Goal: Task Accomplishment & Management: Use online tool/utility

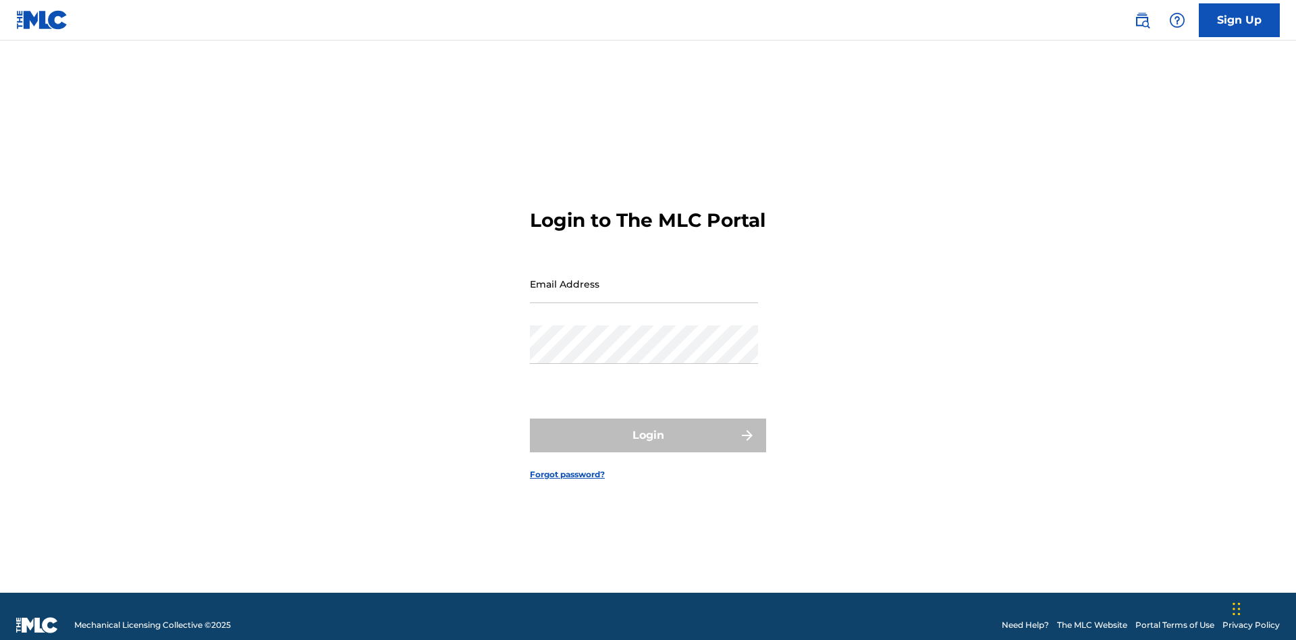
scroll to position [18, 0]
click at [644, 277] on input "Email Address" at bounding box center [644, 284] width 228 height 38
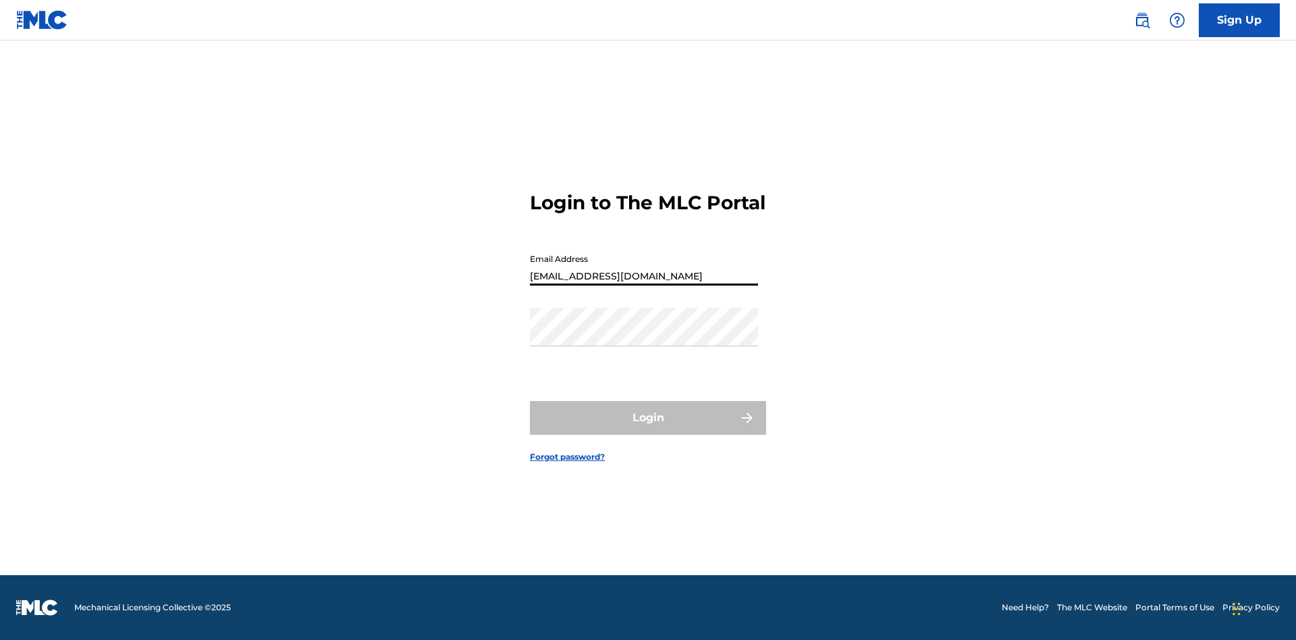
type input "[EMAIL_ADDRESS][DOMAIN_NAME]"
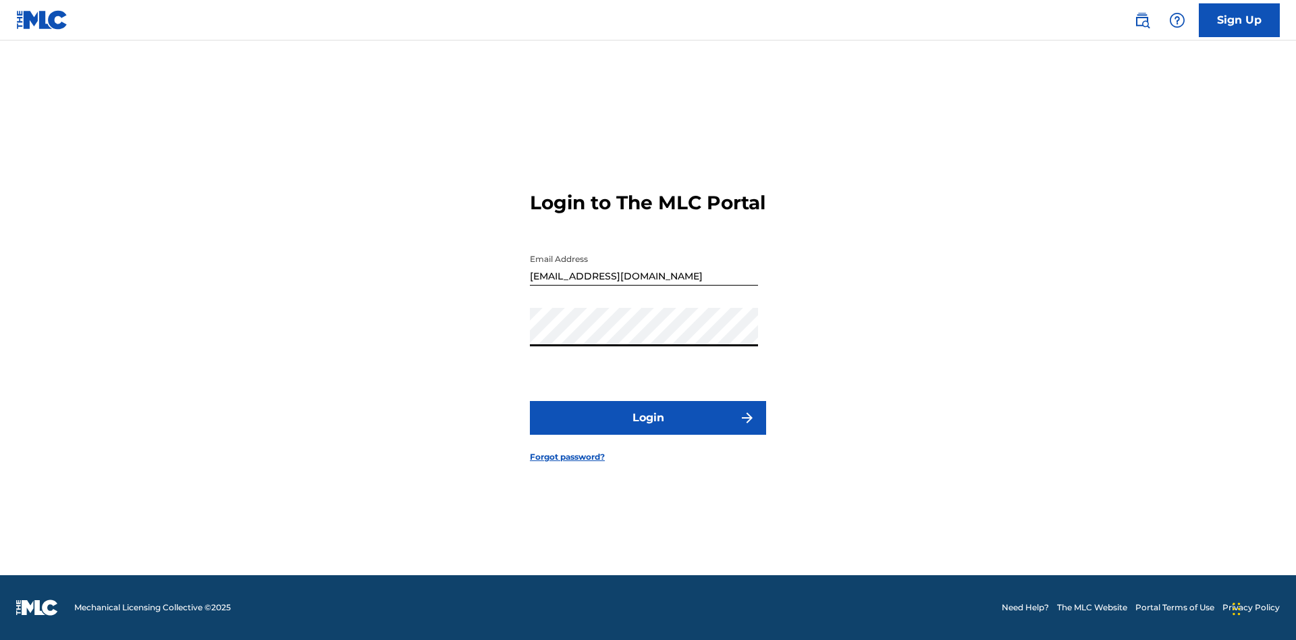
click at [648, 429] on button "Login" at bounding box center [648, 418] width 236 height 34
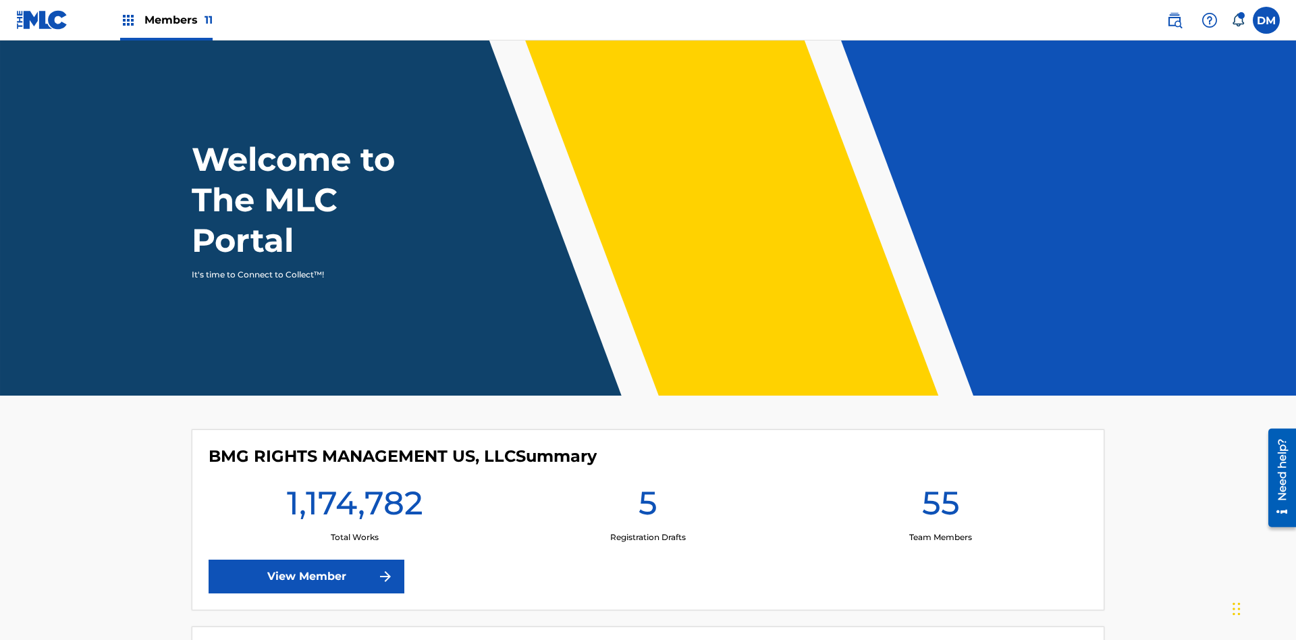
click at [166, 20] on span "Members 11" at bounding box center [178, 20] width 68 height 16
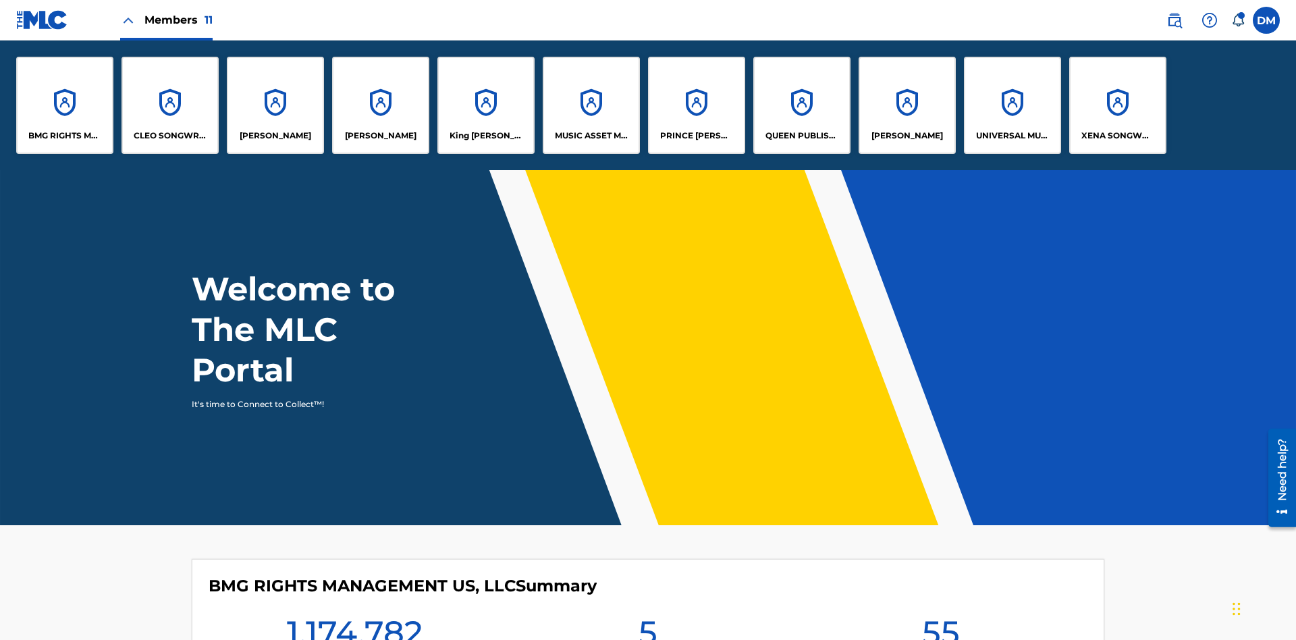
click at [485, 136] on p "King McTesterson" at bounding box center [487, 136] width 74 height 12
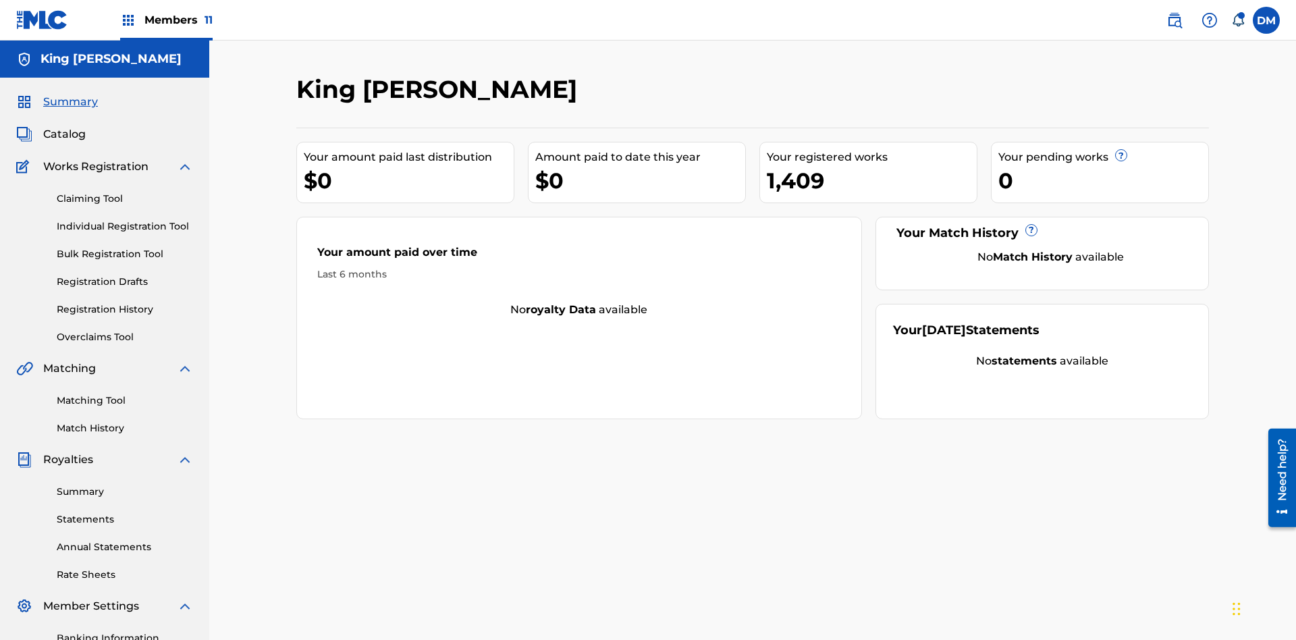
click at [125, 394] on link "Matching Tool" at bounding box center [125, 401] width 136 height 14
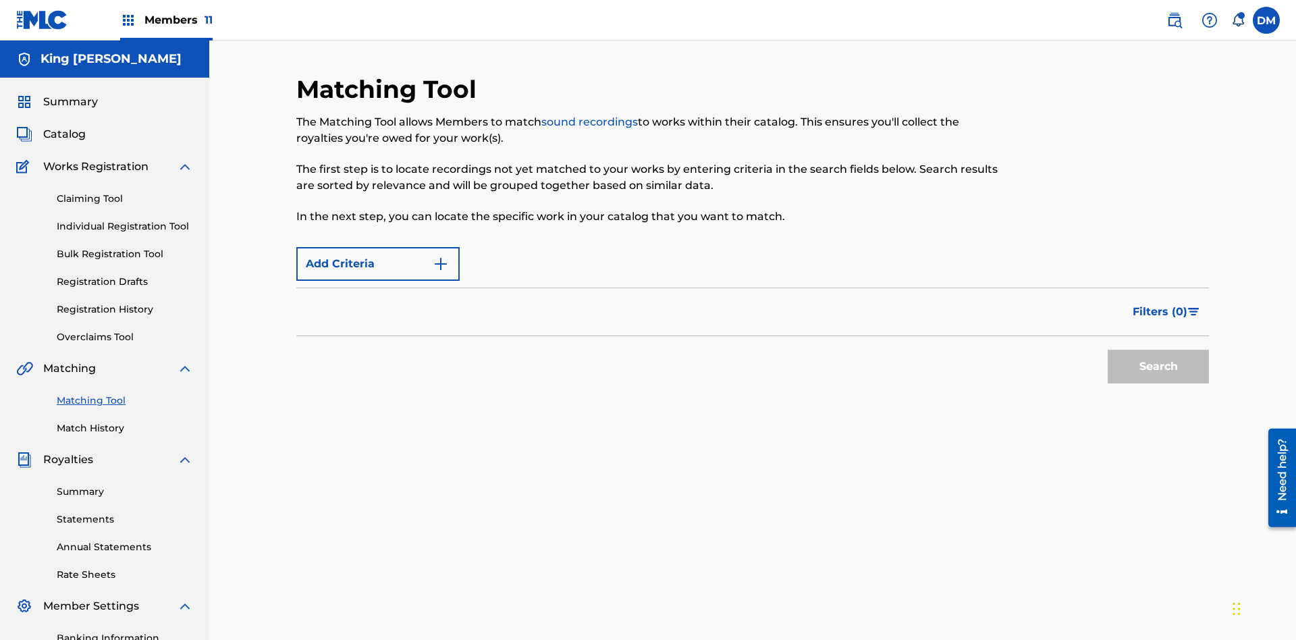
click at [1160, 304] on span "Filters ( 0 )" at bounding box center [1160, 312] width 55 height 16
click at [0, 0] on input "Search Form" at bounding box center [0, 0] width 0 height 0
click at [0, 0] on button "Apply Filters" at bounding box center [0, 0] width 0 height 0
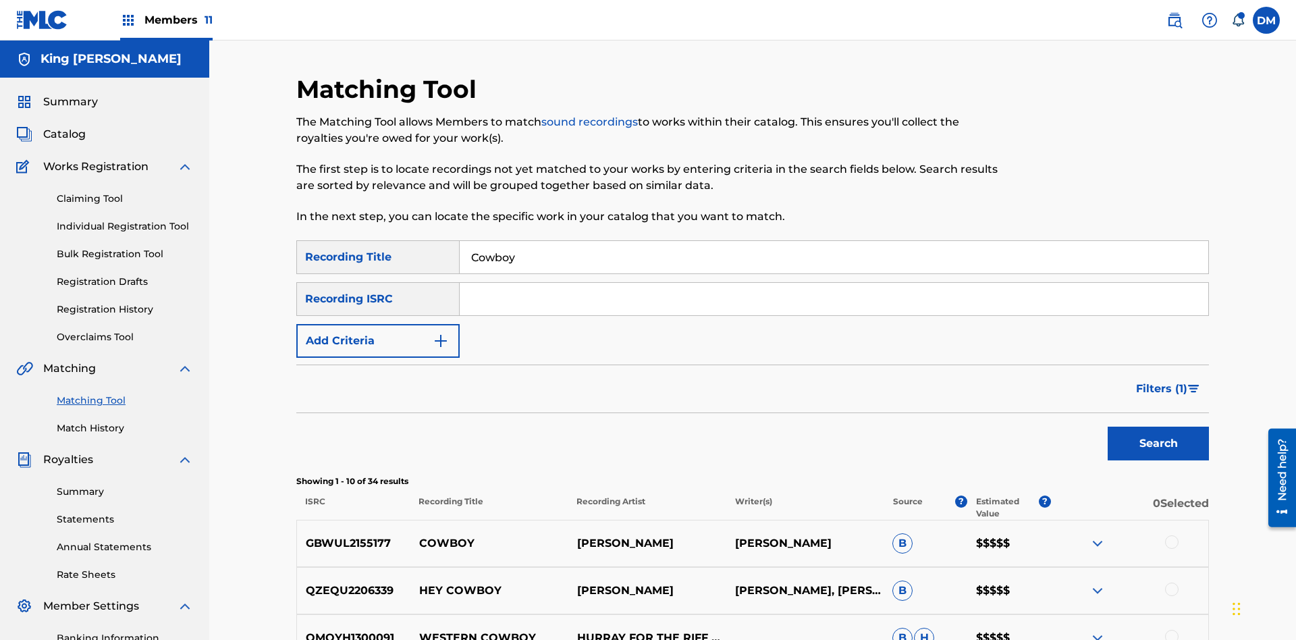
click at [834, 241] on input "Cowboy" at bounding box center [834, 257] width 749 height 32
click at [834, 241] on input "Search Form" at bounding box center [834, 257] width 749 height 32
type input "Hocus Pocus"
click at [1161, 381] on span "Filters ( 1 )" at bounding box center [1161, 389] width 51 height 16
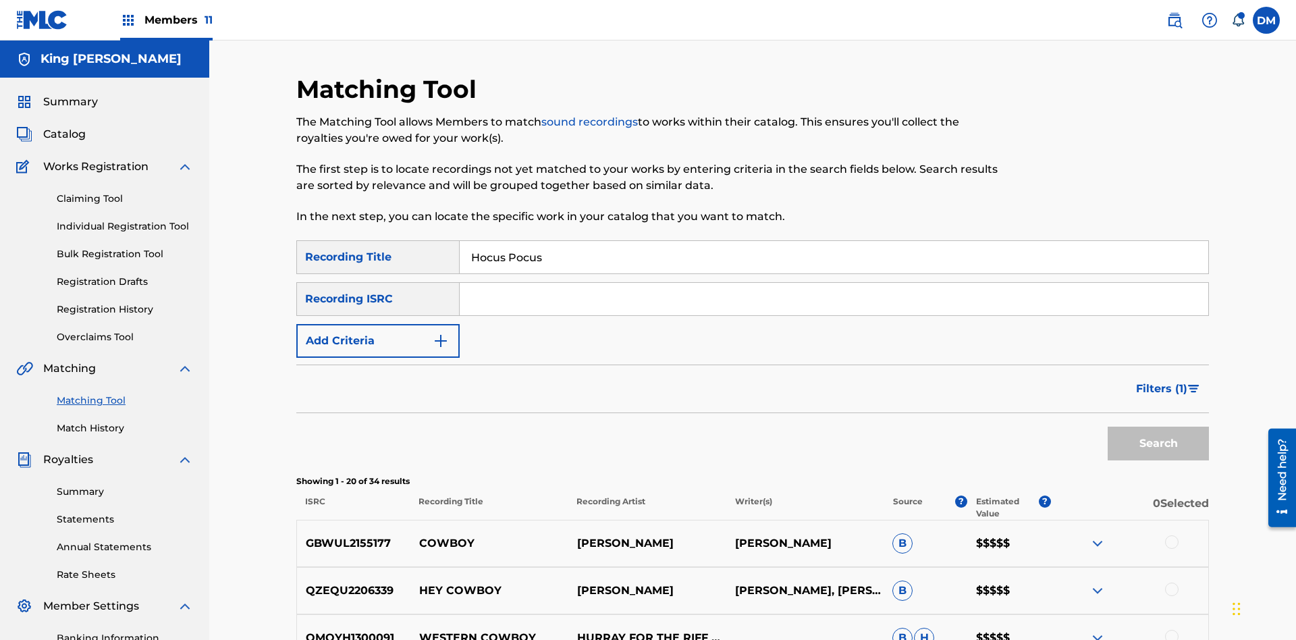
click at [0, 0] on input "Search Form" at bounding box center [0, 0] width 0 height 0
click at [0, 0] on button "Apply Filters" at bounding box center [0, 0] width 0 height 0
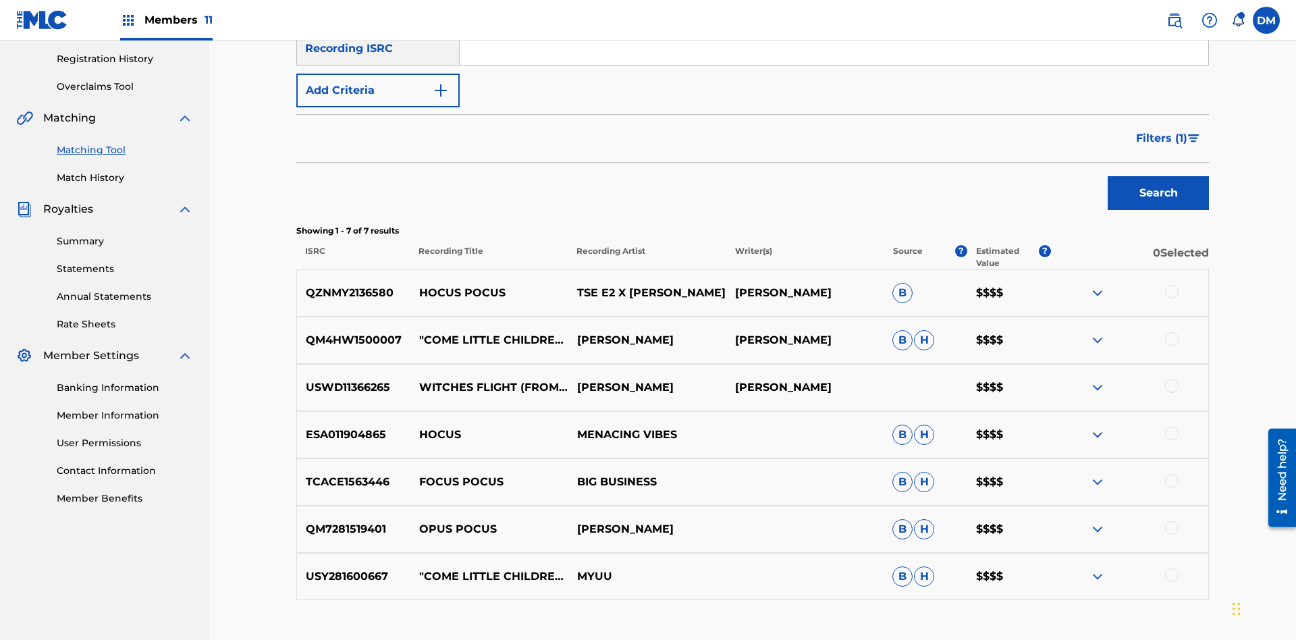
scroll to position [251, 0]
click at [834, 22] on input "Hocus Pocus" at bounding box center [834, 6] width 749 height 32
click at [834, 22] on input "Search Form" at bounding box center [834, 6] width 749 height 32
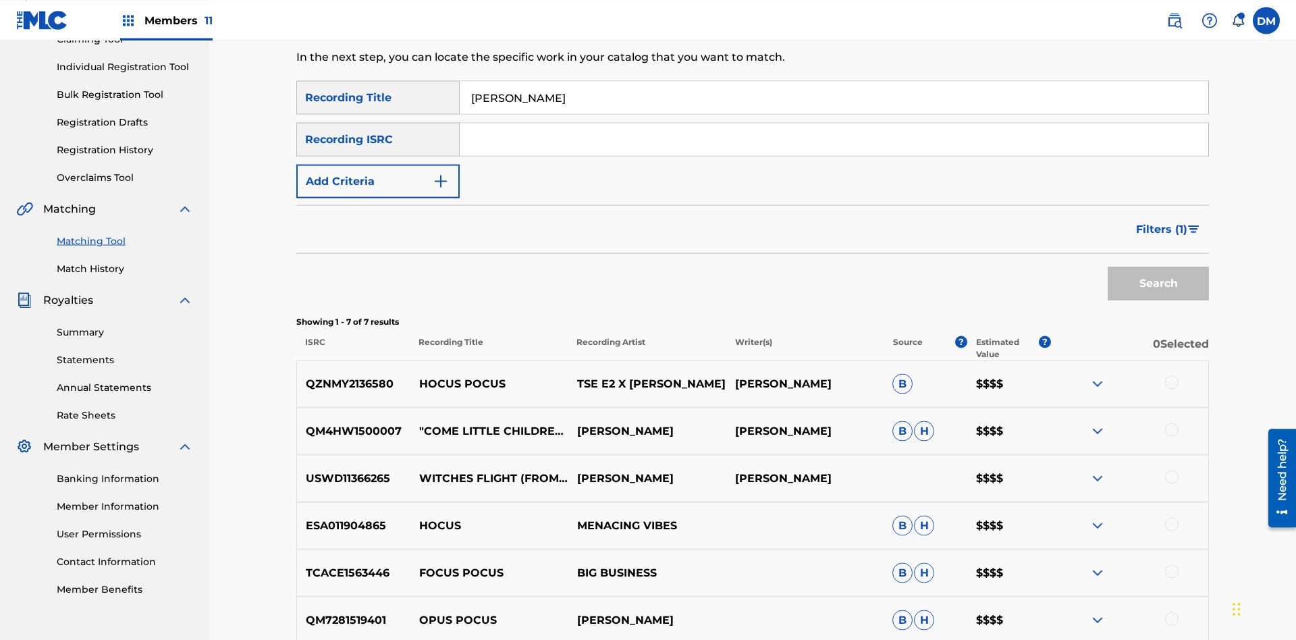
type input "Milenko"
click at [1161, 221] on span "Filters ( 1 )" at bounding box center [1161, 229] width 51 height 16
click at [0, 0] on input "Search Form" at bounding box center [0, 0] width 0 height 0
click at [0, 0] on button "Apply Filters" at bounding box center [0, 0] width 0 height 0
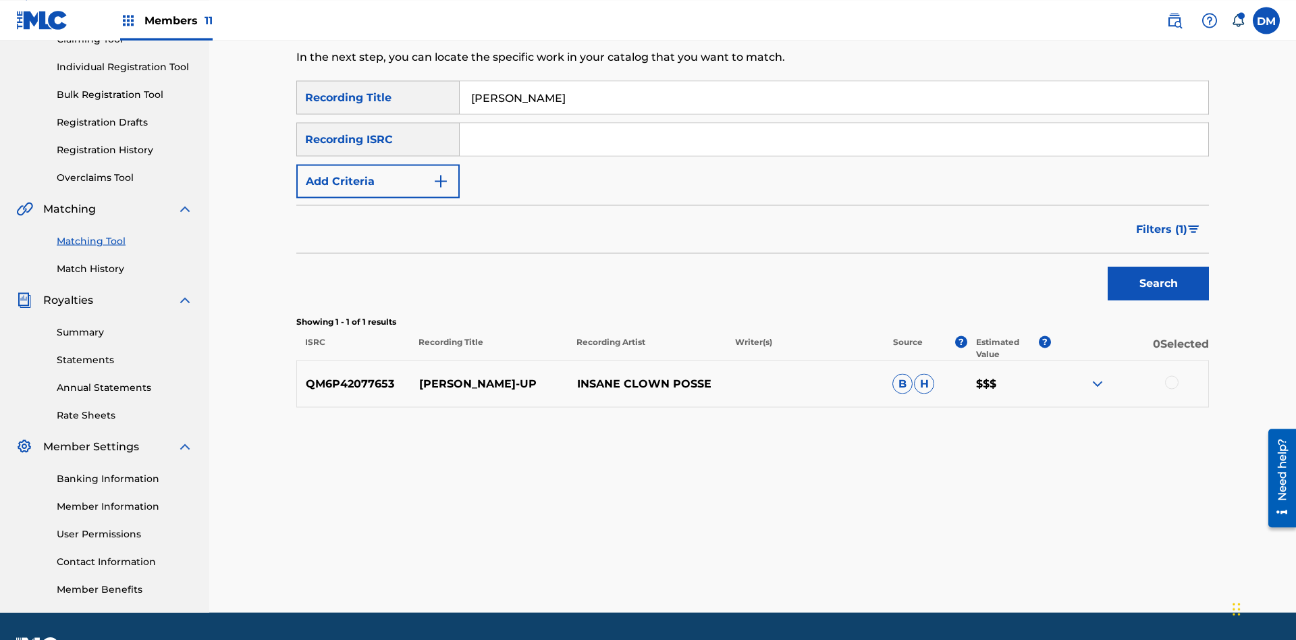
scroll to position [197, 0]
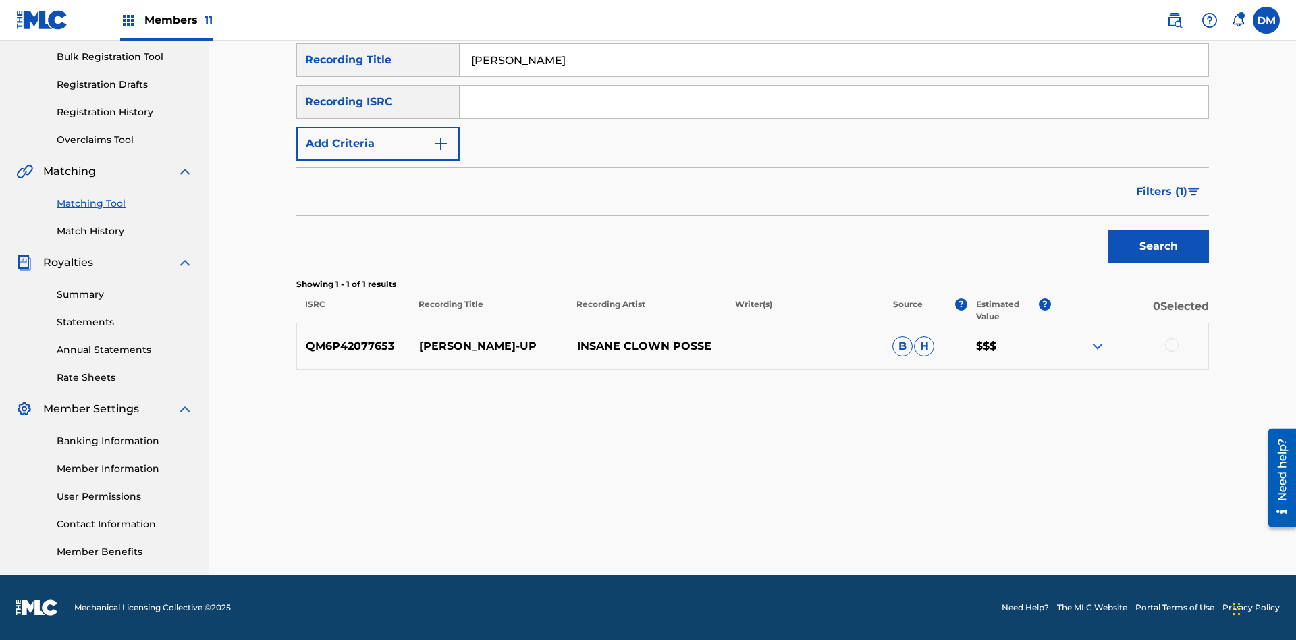
click at [834, 76] on input "Milenko" at bounding box center [834, 60] width 749 height 32
click at [834, 76] on input "Search Form" at bounding box center [834, 60] width 749 height 32
type input "Milenko"
click at [1161, 192] on span "Filters ( 1 )" at bounding box center [1161, 192] width 51 height 16
click at [0, 0] on input "Search Form" at bounding box center [0, 0] width 0 height 0
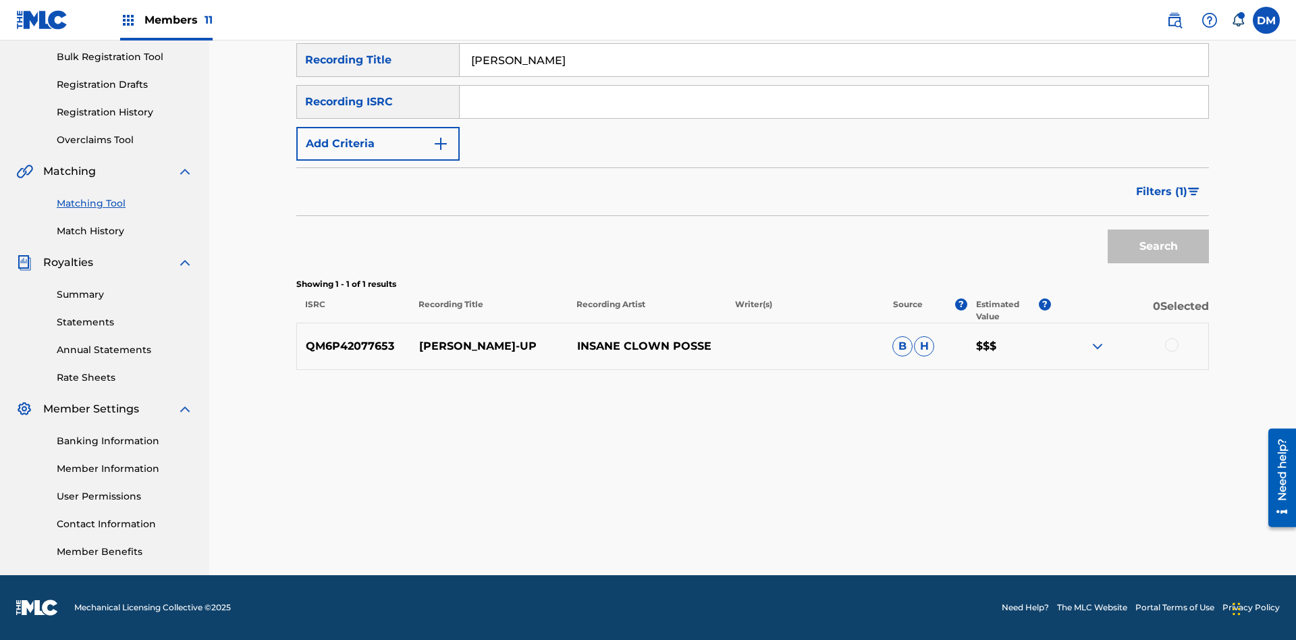
click at [0, 0] on button "Apply Filters" at bounding box center [0, 0] width 0 height 0
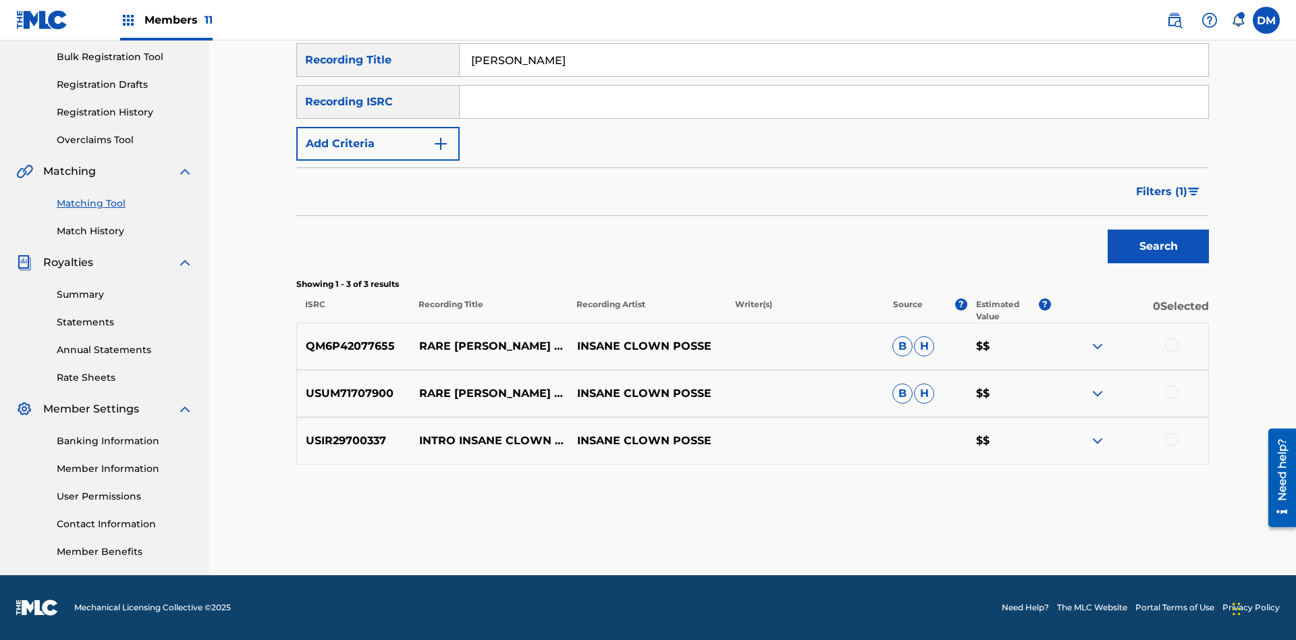
click at [834, 76] on input "Milenko" at bounding box center [834, 60] width 749 height 32
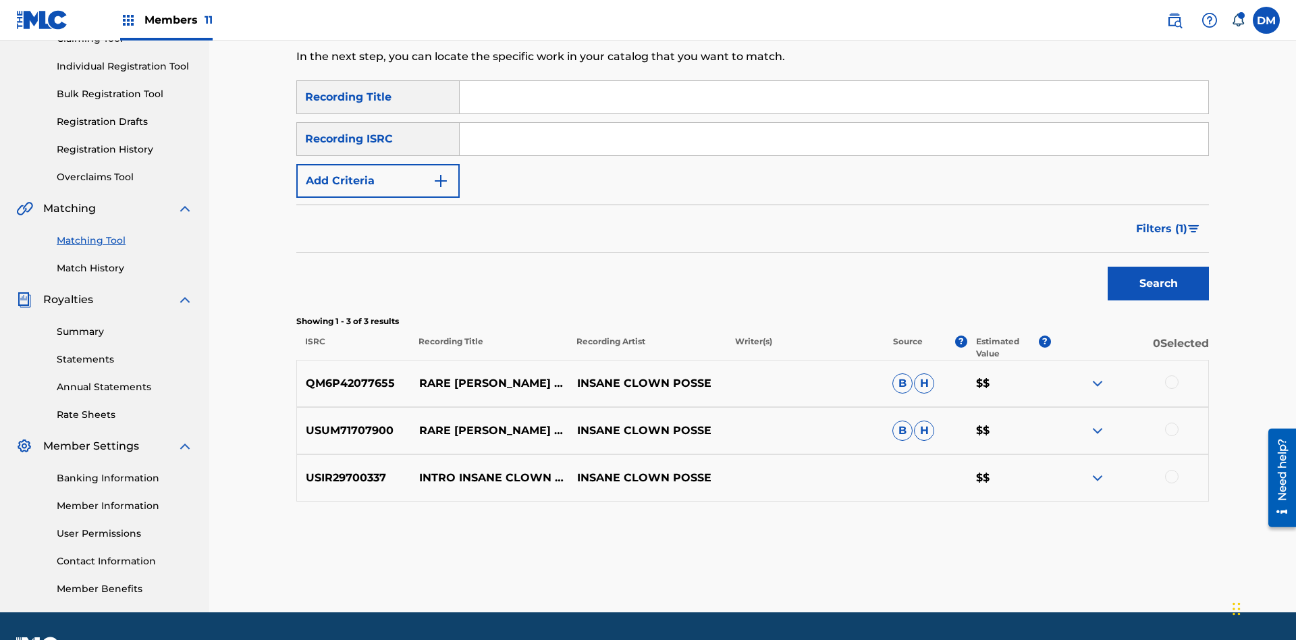
click at [834, 97] on input "Search Form" at bounding box center [834, 97] width 749 height 32
type input "Milenko"
click at [1161, 221] on span "Filters ( 1 )" at bounding box center [1161, 229] width 51 height 16
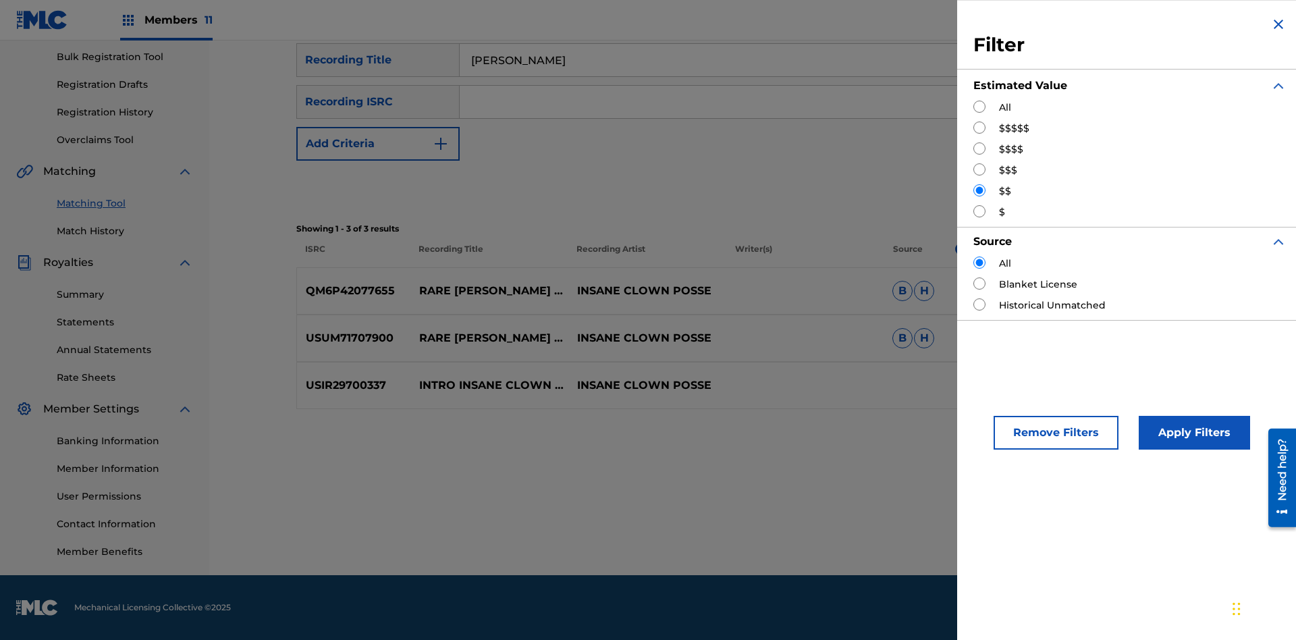
click at [979, 211] on input "Search Form" at bounding box center [979, 211] width 12 height 12
radio input "true"
click at [1192, 433] on button "Apply Filters" at bounding box center [1194, 433] width 111 height 34
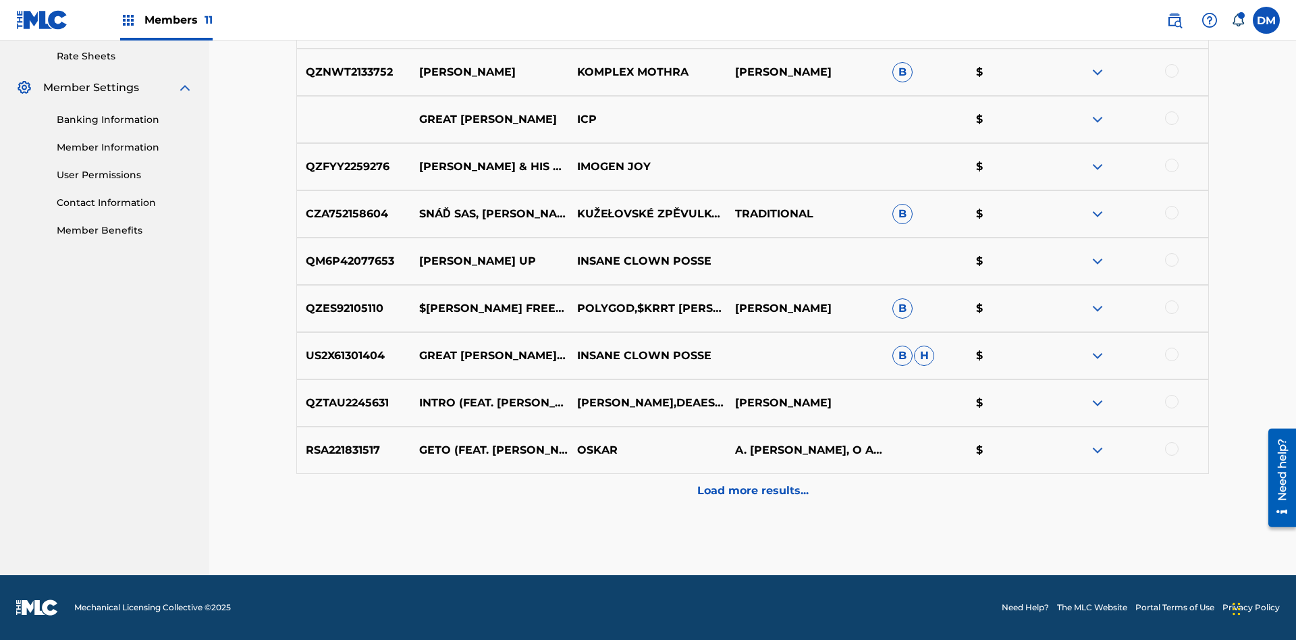
click at [752, 491] on p "Load more results..." at bounding box center [752, 491] width 111 height 16
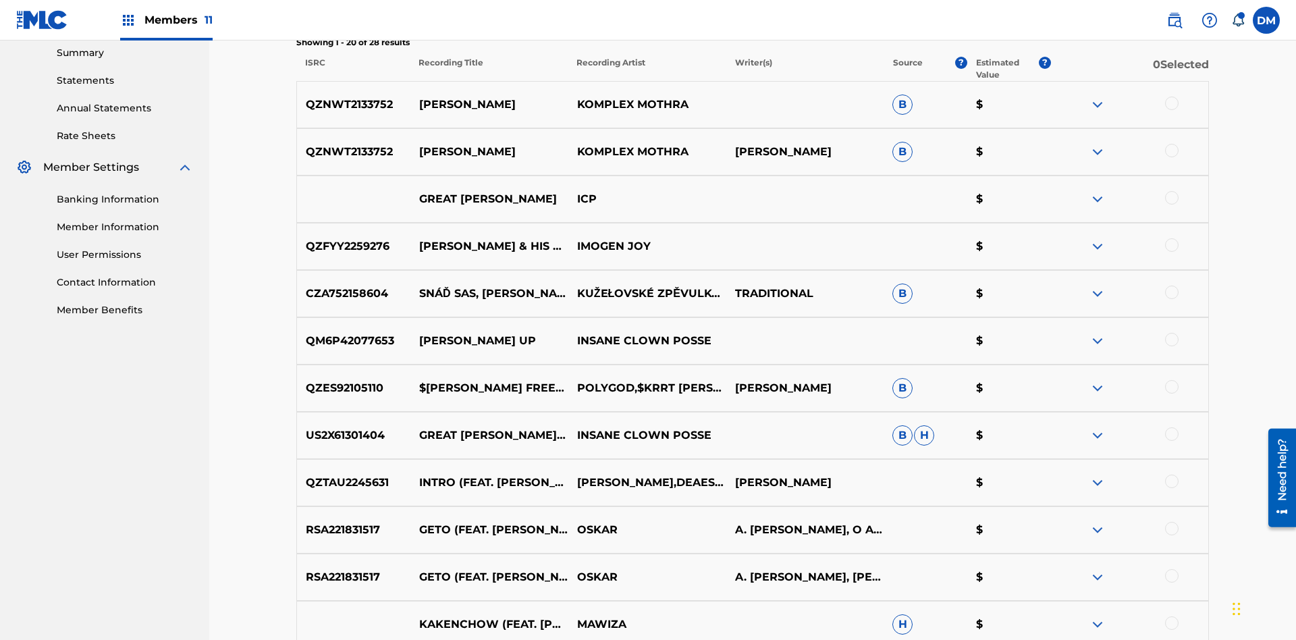
scroll to position [454, 0]
